Goal: Participate in discussion: Engage in conversation with other users on a specific topic

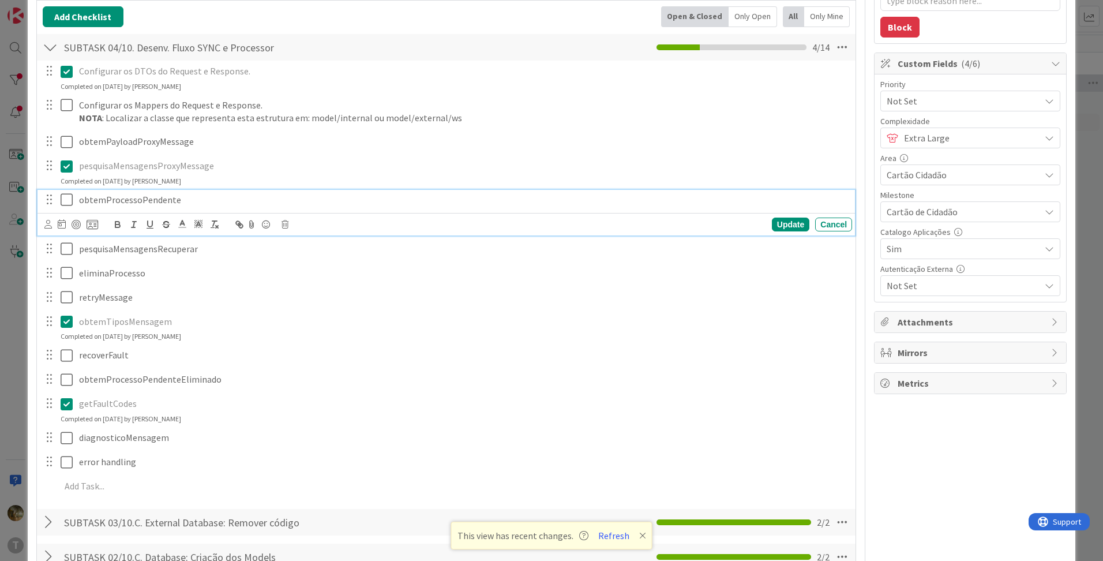
click at [66, 201] on icon at bounding box center [67, 200] width 12 height 14
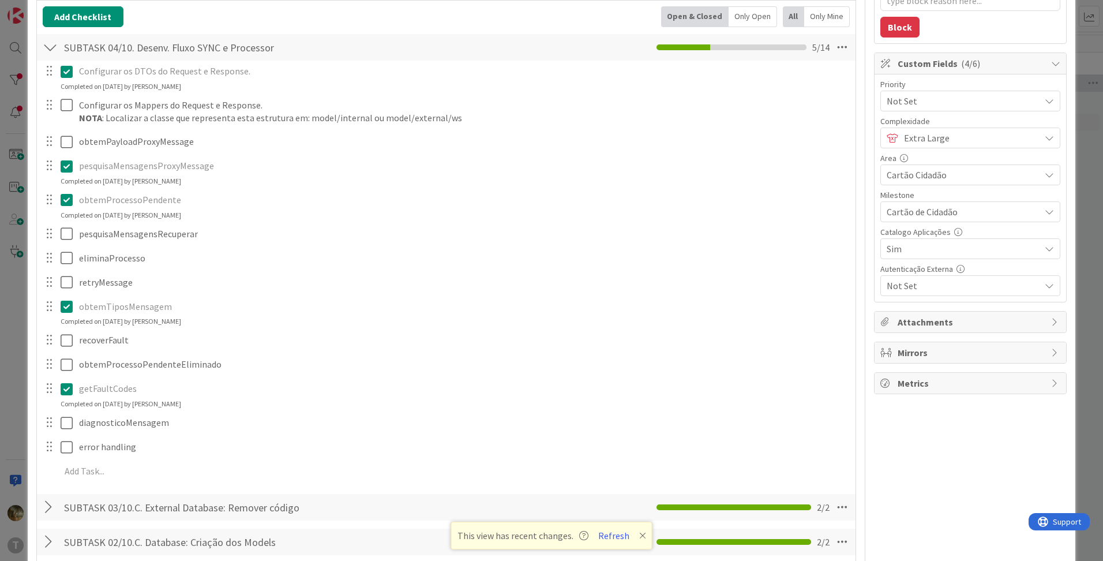
type textarea "x"
click at [614, 534] on button "Refresh" at bounding box center [613, 535] width 39 height 15
click at [612, 533] on button "Refresh" at bounding box center [613, 535] width 39 height 15
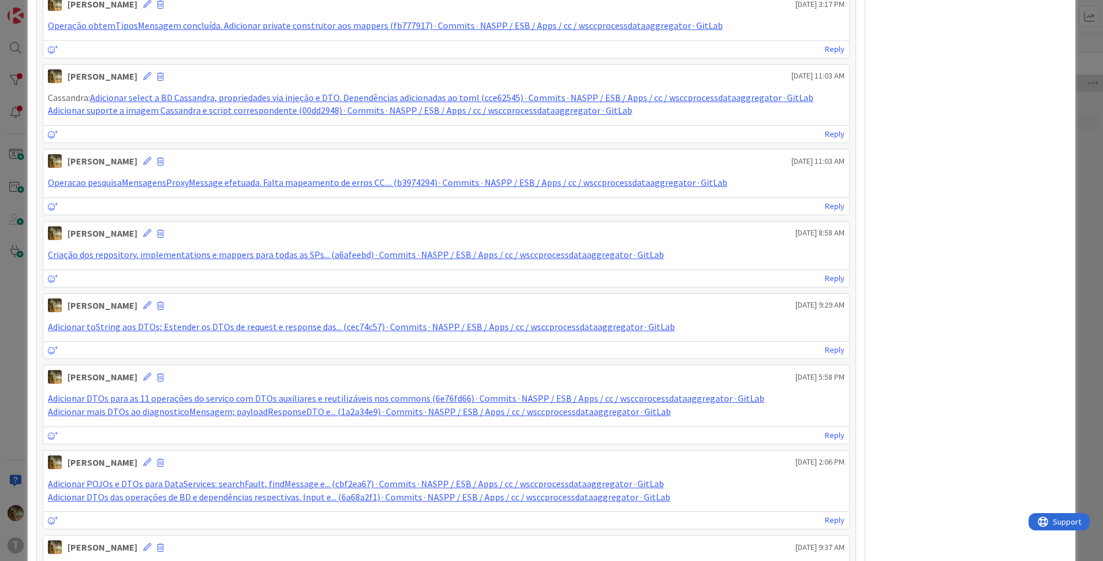
scroll to position [769, 0]
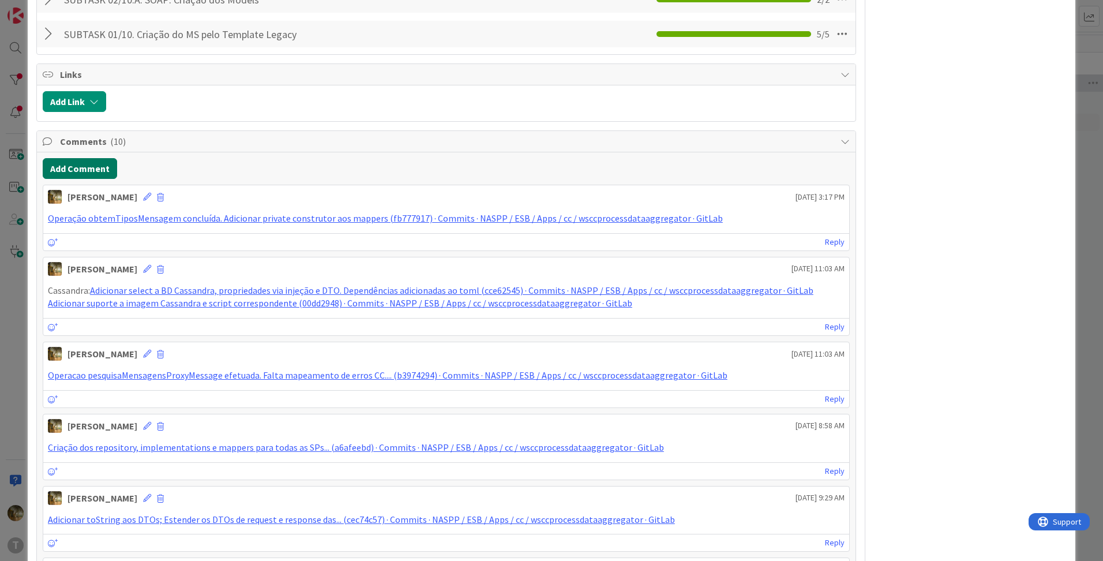
click at [92, 177] on button "Add Comment" at bounding box center [80, 168] width 74 height 21
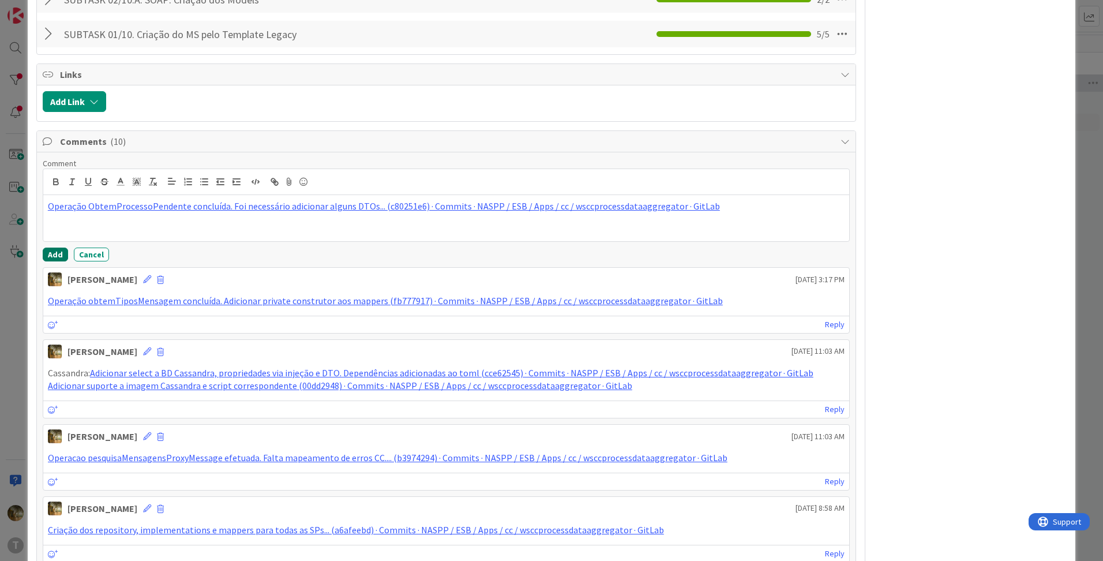
click at [55, 255] on button "Add" at bounding box center [55, 255] width 25 height 14
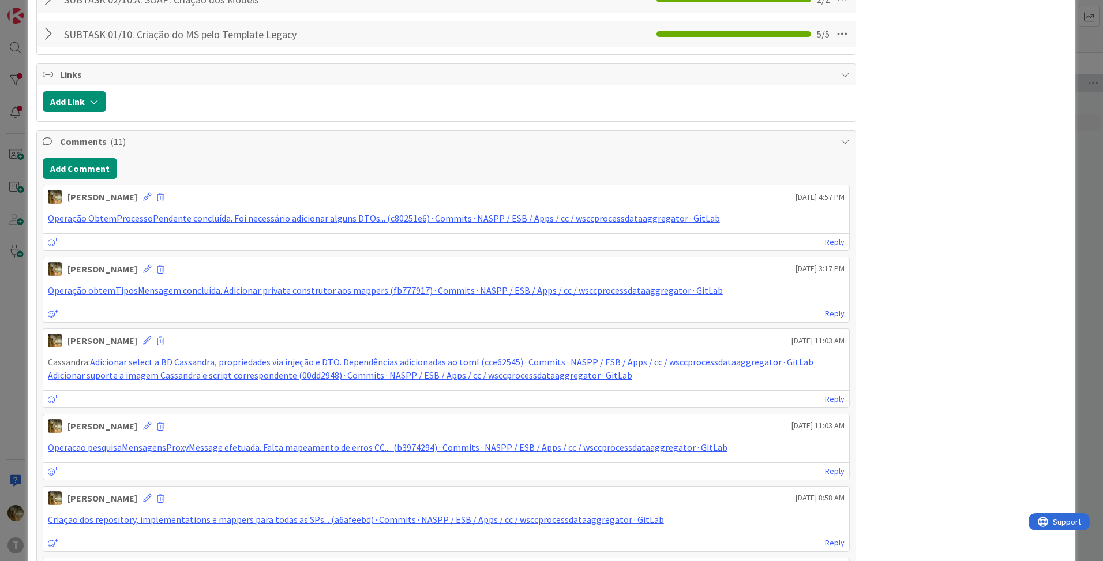
type textarea "x"
